Goal: Transaction & Acquisition: Download file/media

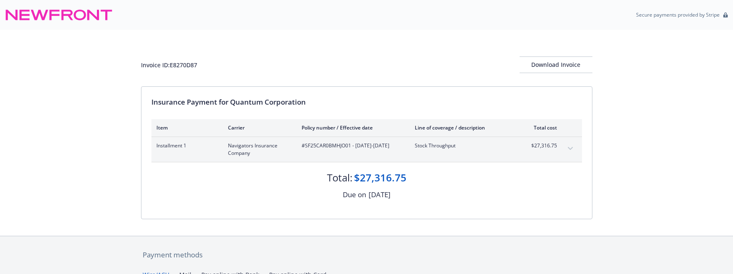
click at [126, 154] on div "Invoice ID: E8270D87 Download Invoice Insurance Payment for Quantum Corporation…" at bounding box center [366, 133] width 733 height 206
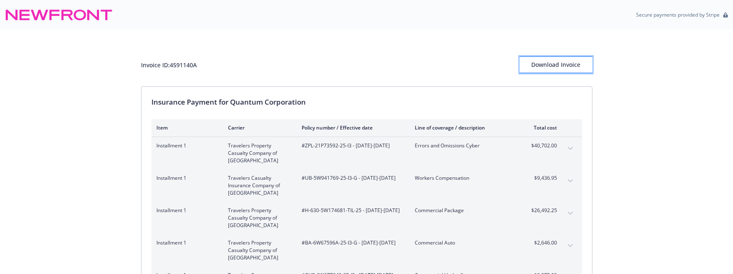
click at [541, 64] on div "Download Invoice" at bounding box center [555, 65] width 73 height 16
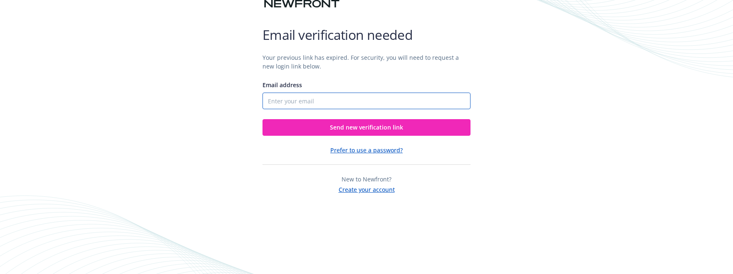
click at [306, 101] on input "Email address" at bounding box center [366, 101] width 208 height 17
type input "jennifer.ernst-george@quantum.com"
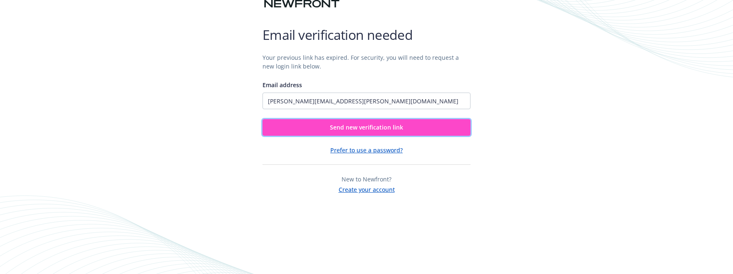
click at [347, 127] on span "Send new verification link" at bounding box center [366, 127] width 73 height 8
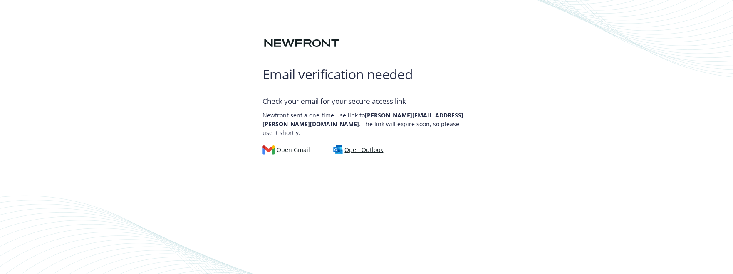
click at [355, 146] on div "Open Outlook" at bounding box center [358, 150] width 50 height 9
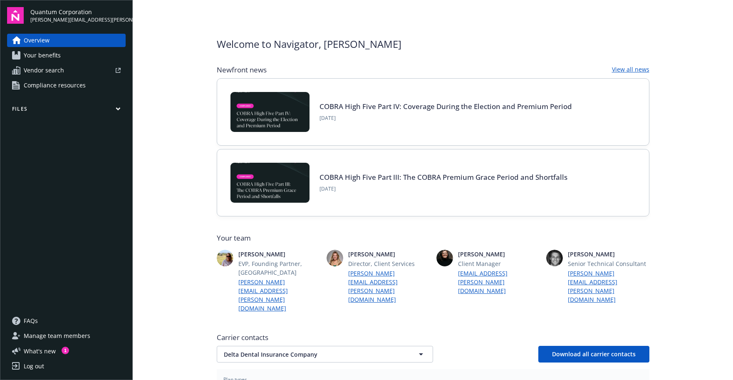
click at [184, 273] on main "Welcome to Navigator , [PERSON_NAME] Newfront news View all news COBRA High Fiv…" at bounding box center [433, 190] width 600 height 380
click at [83, 56] on link "Your benefits" at bounding box center [66, 55] width 119 height 13
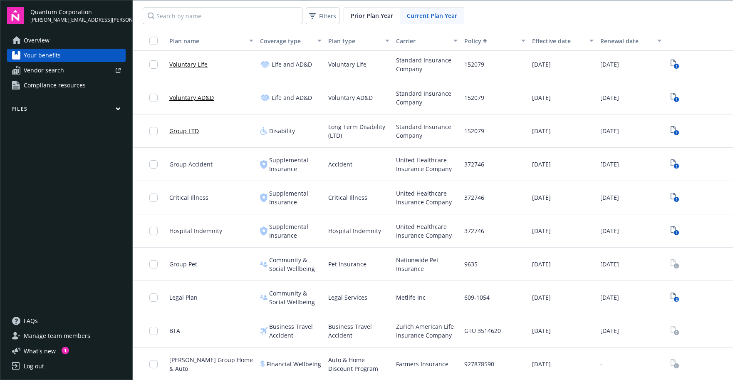
scroll to position [1, 0]
click at [57, 14] on span "Quantum Corporation" at bounding box center [77, 11] width 95 height 9
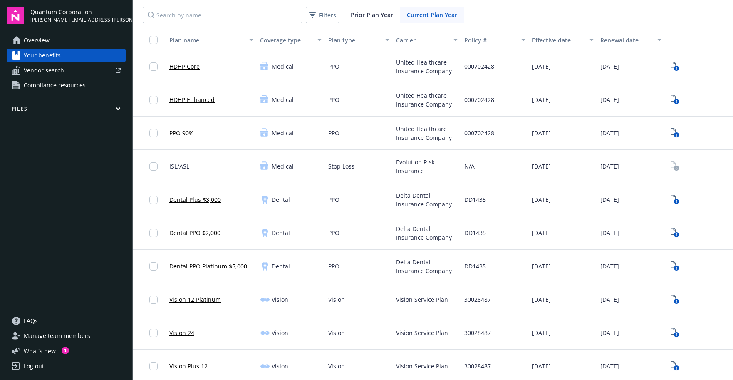
scroll to position [0, 0]
click at [185, 134] on link "PPO 90%" at bounding box center [181, 133] width 25 height 9
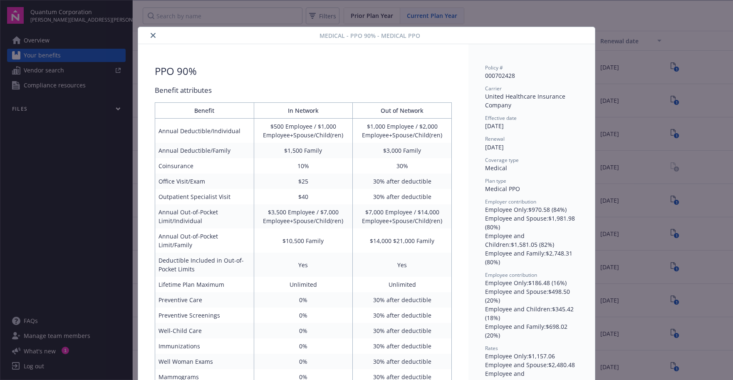
click at [152, 34] on icon "close" at bounding box center [153, 35] width 5 height 5
